Goal: Find specific page/section: Find specific page/section

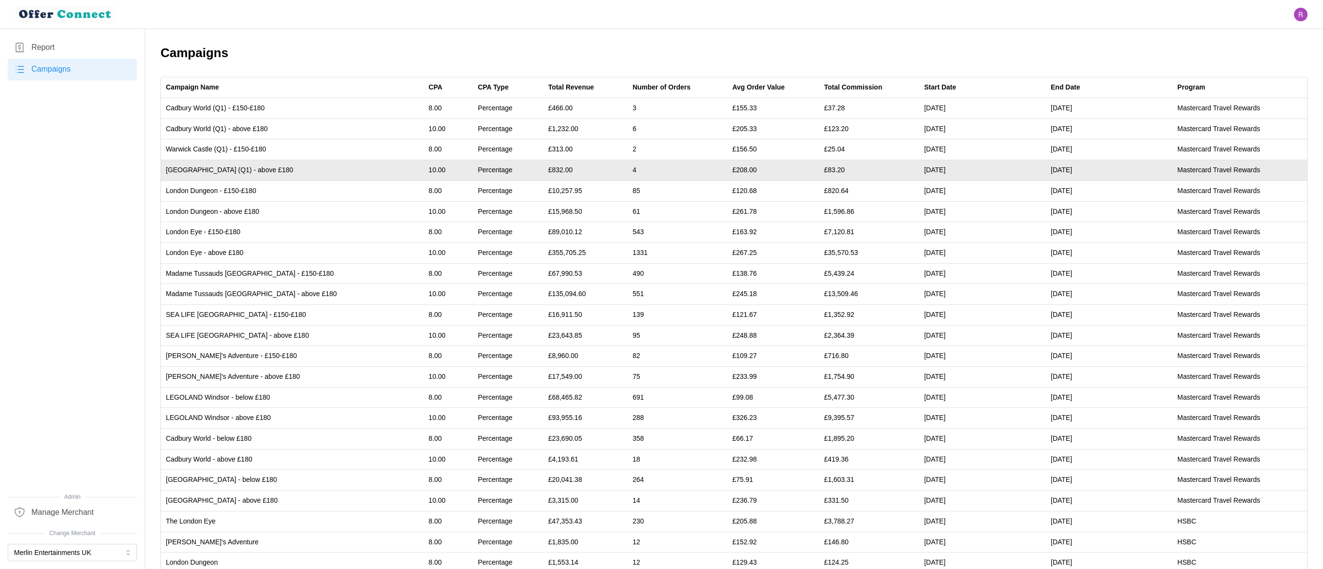
scroll to position [24, 0]
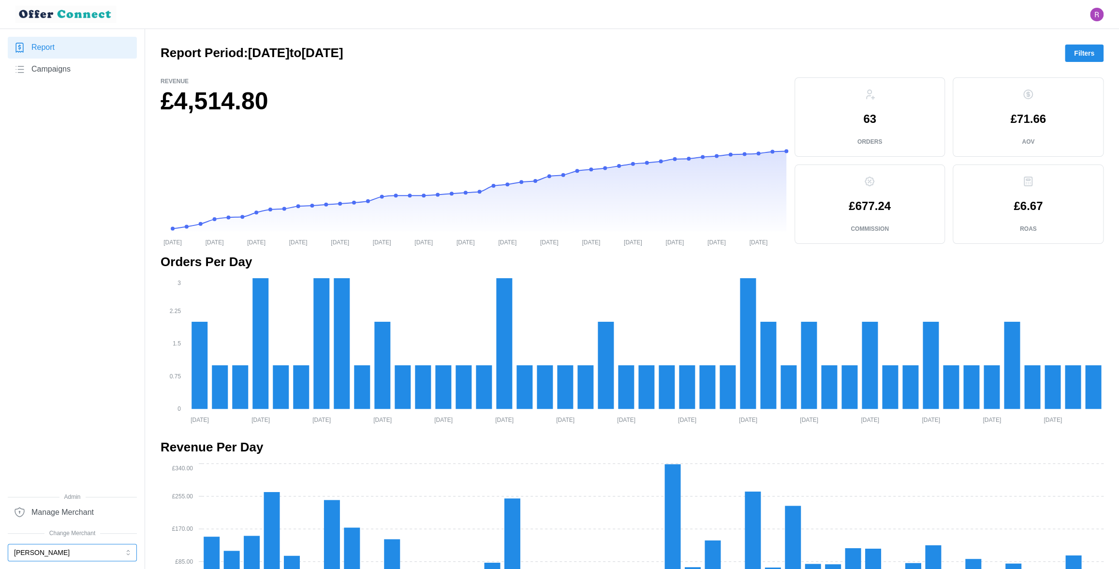
click at [98, 558] on button "[PERSON_NAME]" at bounding box center [72, 552] width 129 height 17
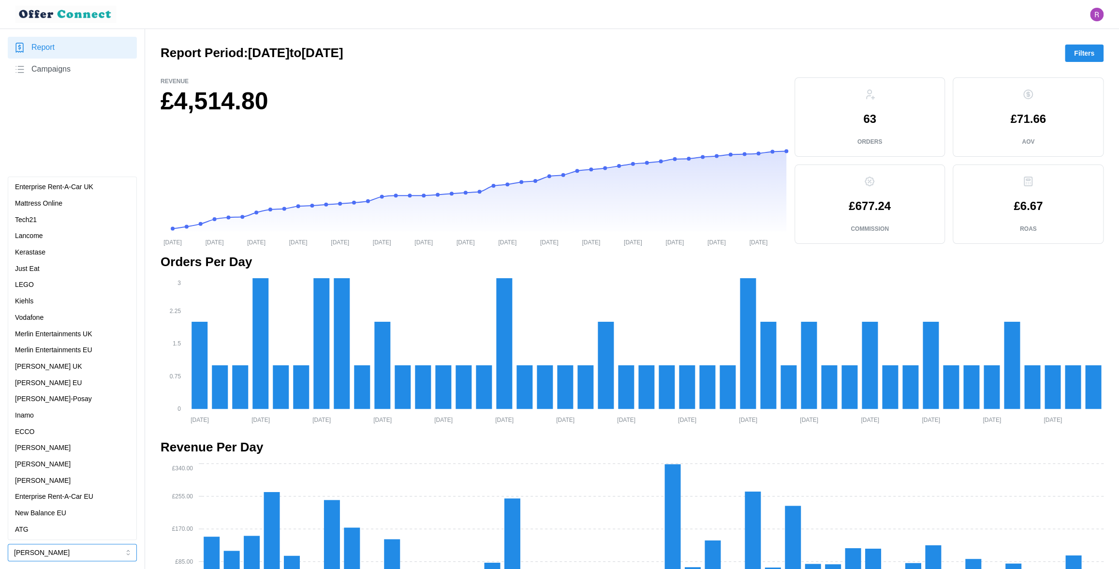
click at [56, 526] on div "ATG" at bounding box center [72, 529] width 115 height 11
